Goal: Transaction & Acquisition: Book appointment/travel/reservation

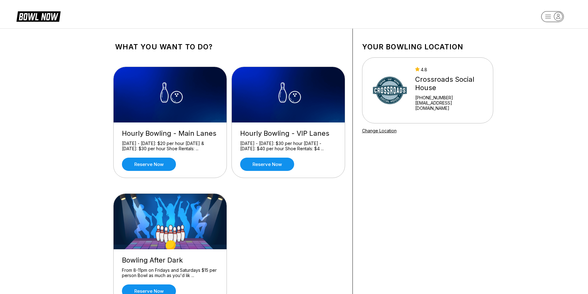
scroll to position [93, 0]
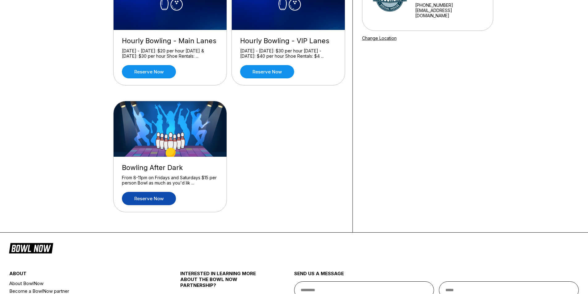
click at [152, 201] on link "Reserve now" at bounding box center [149, 198] width 54 height 13
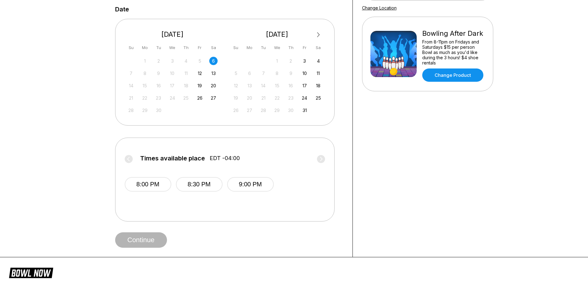
scroll to position [123, 0]
click at [157, 186] on button "8:00 PM" at bounding box center [148, 184] width 47 height 15
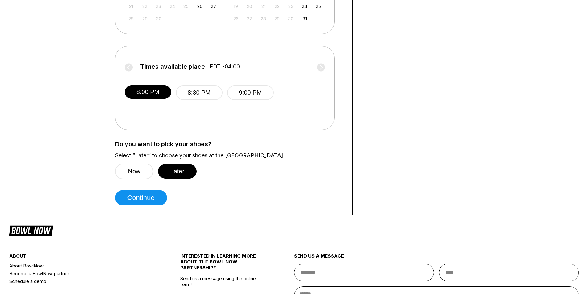
scroll to position [216, 0]
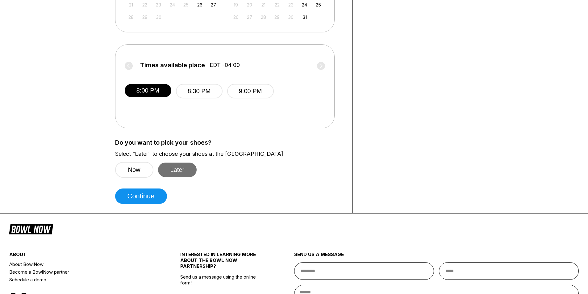
click at [175, 173] on button "Later" at bounding box center [177, 170] width 39 height 15
click at [150, 195] on button "Continue" at bounding box center [141, 196] width 52 height 15
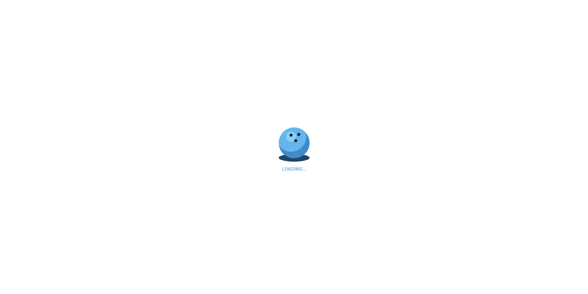
select select "**"
